Goal: Task Accomplishment & Management: Manage account settings

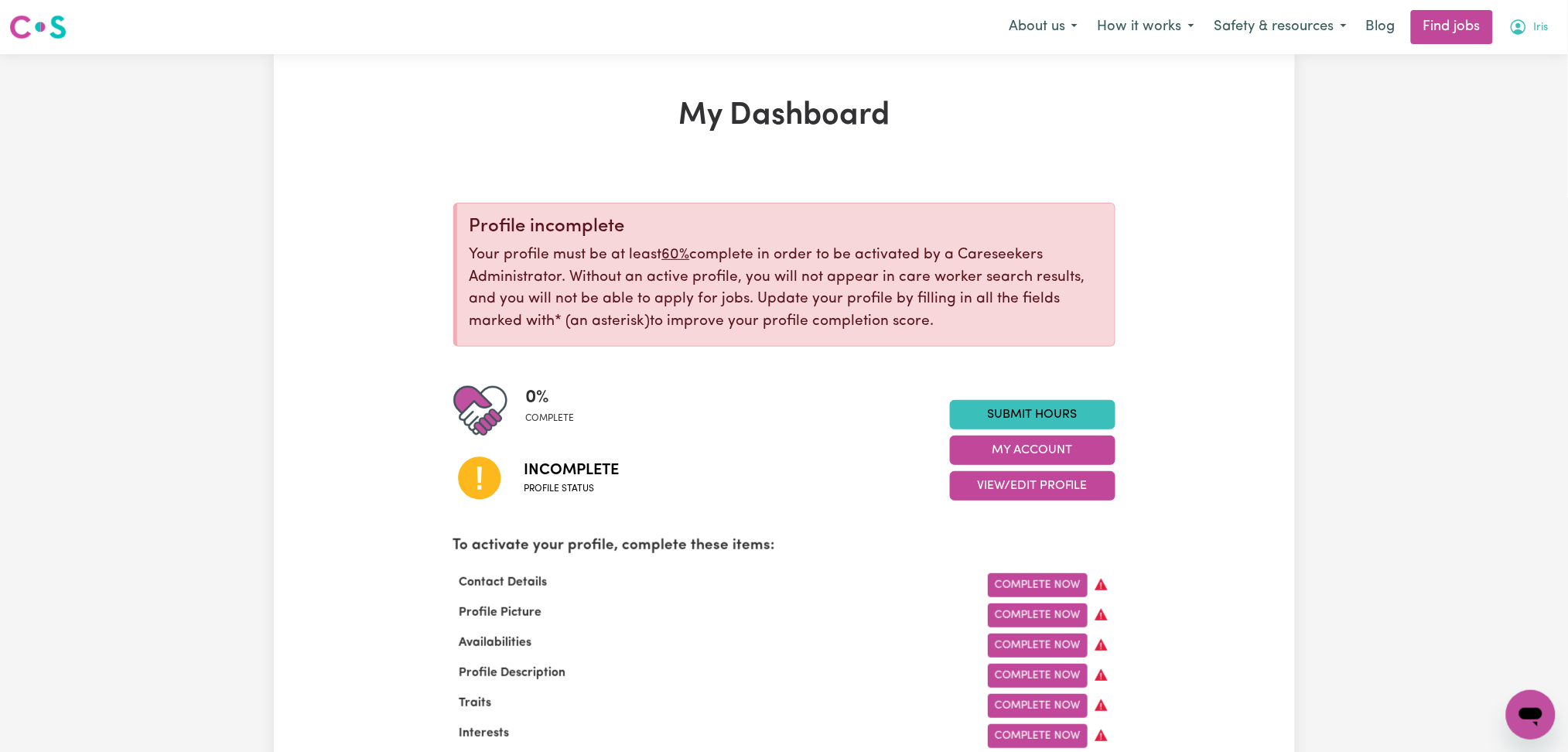
click at [1545, 27] on span "Iris" at bounding box center [1541, 28] width 15 height 17
click at [1523, 115] on link "Logout" at bounding box center [1497, 118] width 122 height 29
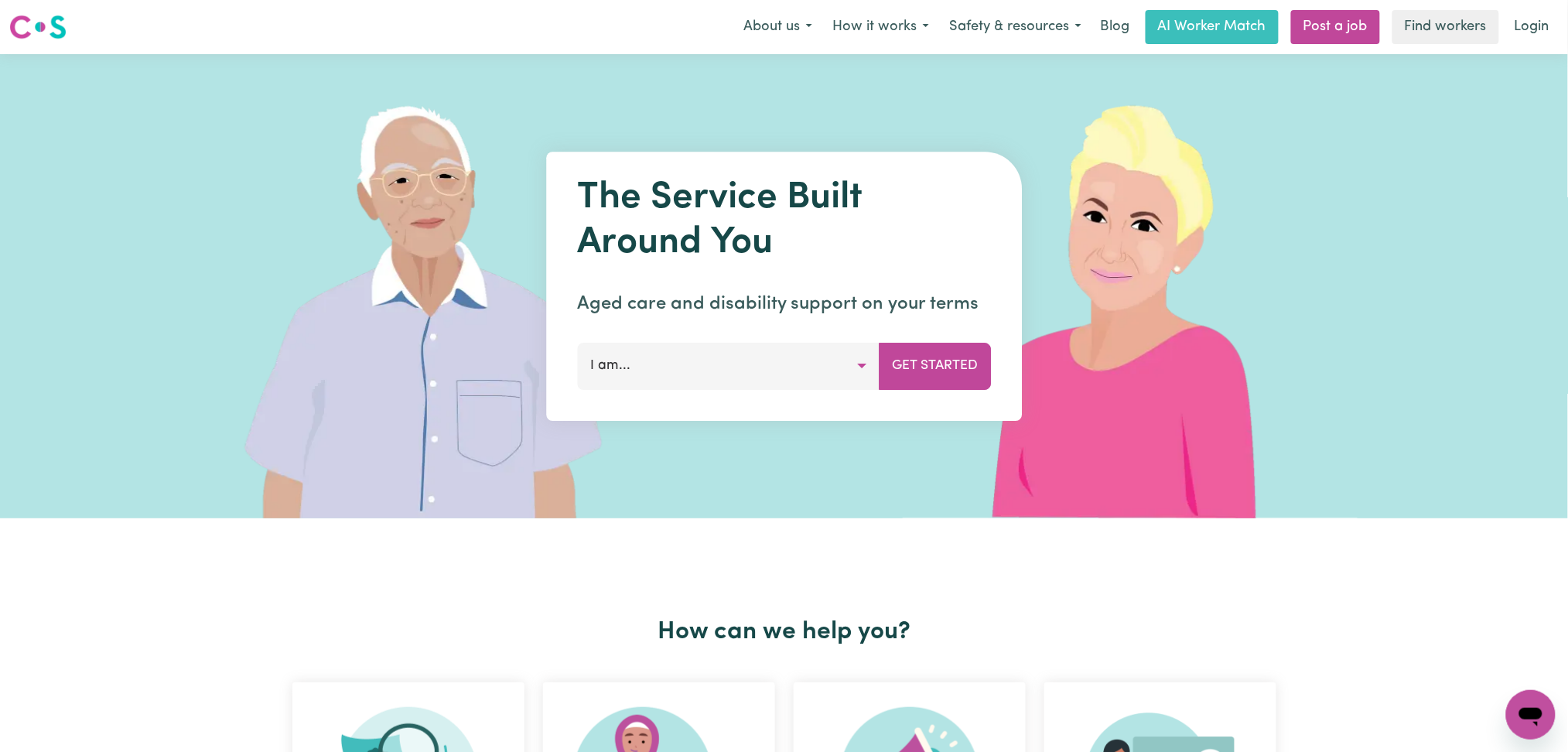
click at [1552, 9] on div "Menu About us How it works Safety & resources Blog AI Worker Match Post a job F…" at bounding box center [784, 27] width 1568 height 36
click at [1511, 27] on link "Login" at bounding box center [1532, 27] width 53 height 34
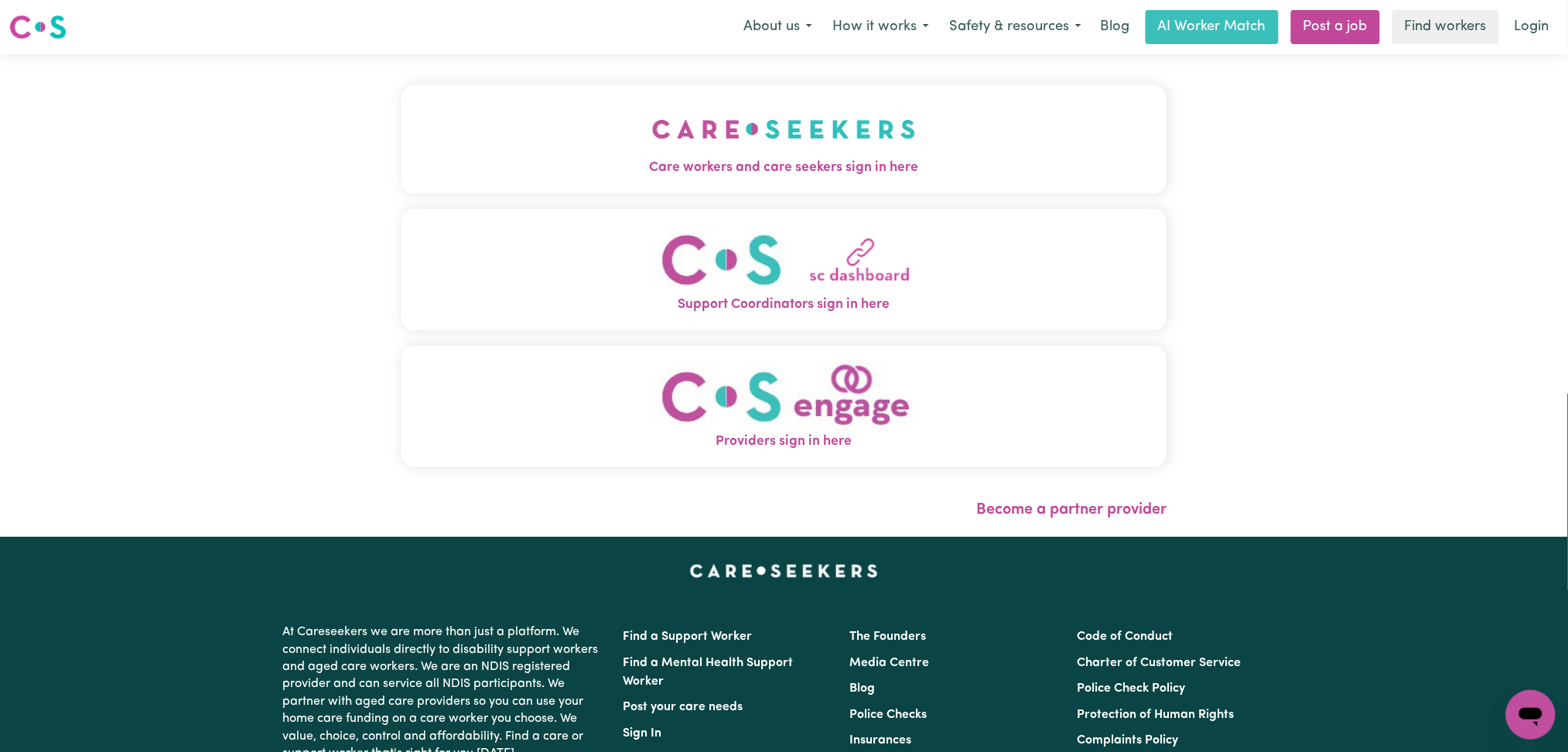
click at [509, 71] on div "Care workers and care seekers sign in here Support Coordinators sign in here Pr…" at bounding box center [784, 296] width 785 height 483
click at [483, 150] on button "Care workers and care seekers sign in here" at bounding box center [785, 140] width 766 height 109
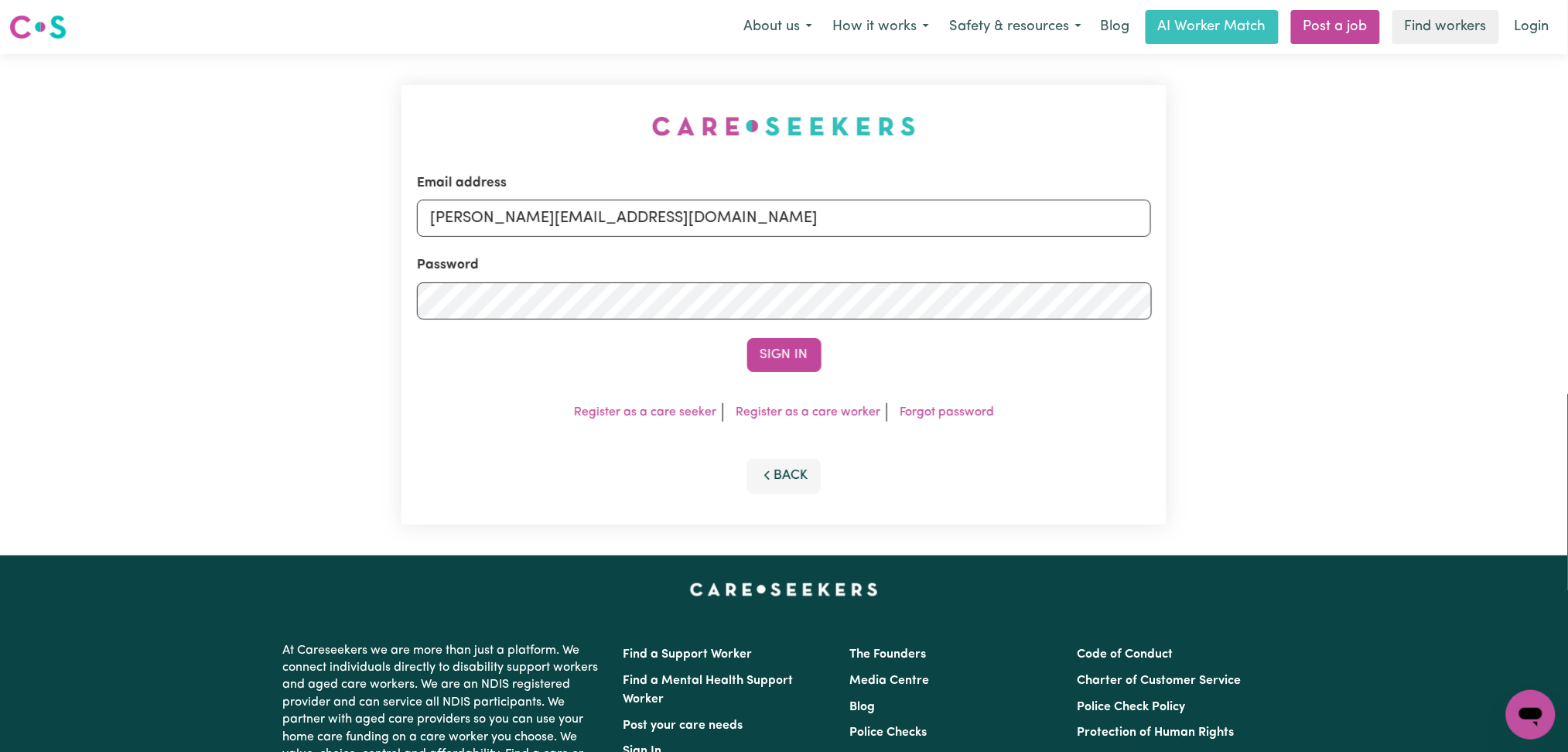
click at [507, 185] on label "Email address" at bounding box center [461, 184] width 90 height 20
click at [630, 200] on input "[PERSON_NAME][EMAIL_ADDRESS][DOMAIN_NAME]" at bounding box center [784, 218] width 735 height 37
drag, startPoint x: 627, startPoint y: 227, endPoint x: 628, endPoint y: 242, distance: 15.0
click at [628, 242] on form "Email address [PERSON_NAME][EMAIL_ADDRESS][DOMAIN_NAME] Password Sign In" at bounding box center [784, 273] width 735 height 199
drag, startPoint x: 509, startPoint y: 210, endPoint x: 939, endPoint y: 214, distance: 430.0
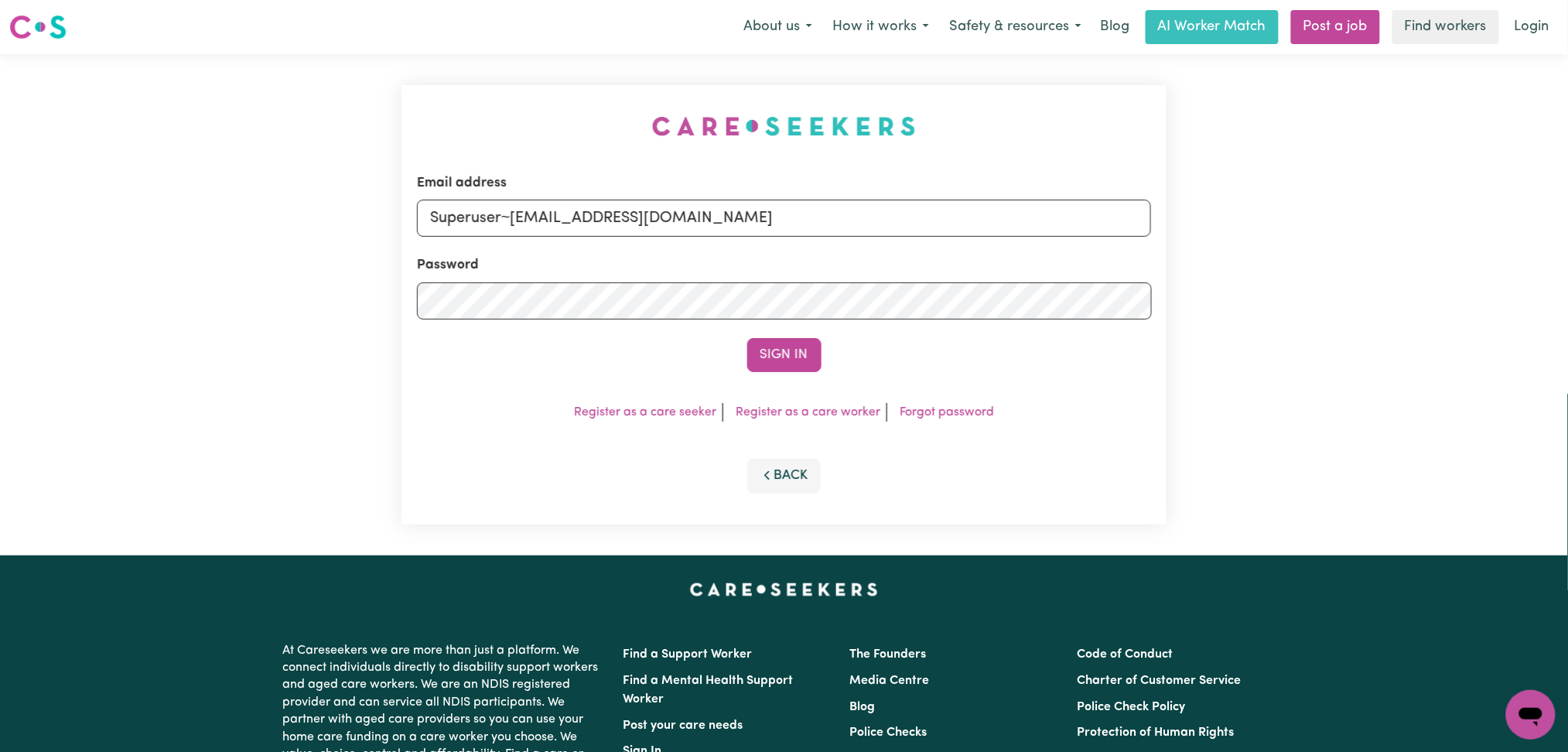
click at [939, 214] on input "Superuser~[EMAIL_ADDRESS][DOMAIN_NAME]" at bounding box center [784, 218] width 735 height 37
type input "Superuser~[EMAIL_ADDRESS][DOMAIN_NAME]"
click at [772, 352] on button "Sign In" at bounding box center [784, 356] width 74 height 34
